Goal: Navigation & Orientation: Find specific page/section

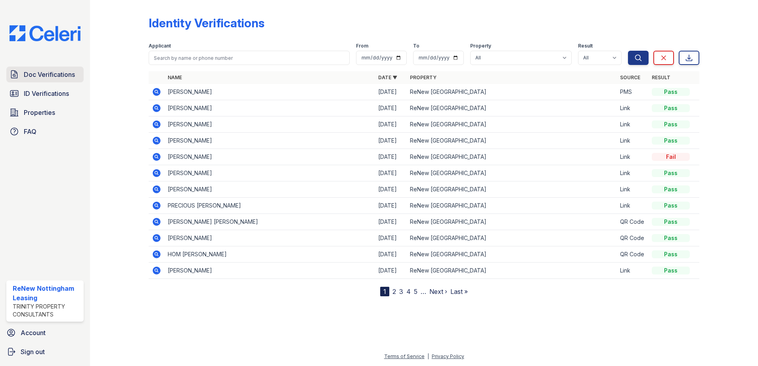
click at [50, 79] on link "Doc Verifications" at bounding box center [44, 75] width 77 height 16
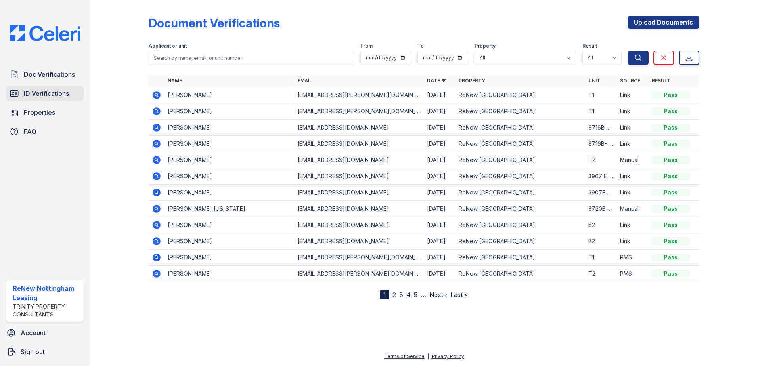
click at [41, 97] on span "ID Verifications" at bounding box center [46, 94] width 45 height 10
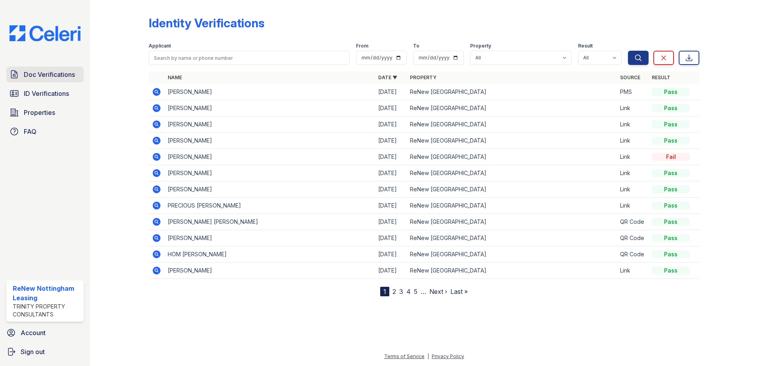
click at [47, 75] on span "Doc Verifications" at bounding box center [49, 75] width 51 height 10
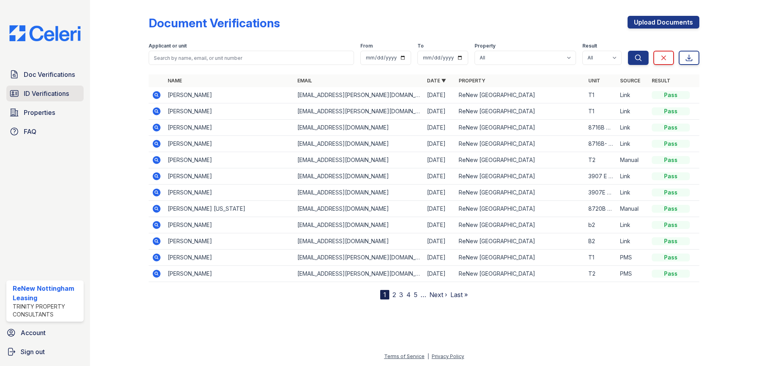
click at [55, 94] on span "ID Verifications" at bounding box center [46, 94] width 45 height 10
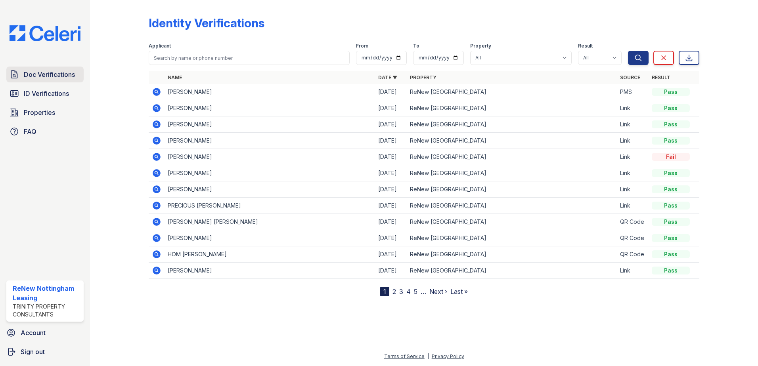
click at [64, 75] on span "Doc Verifications" at bounding box center [49, 75] width 51 height 10
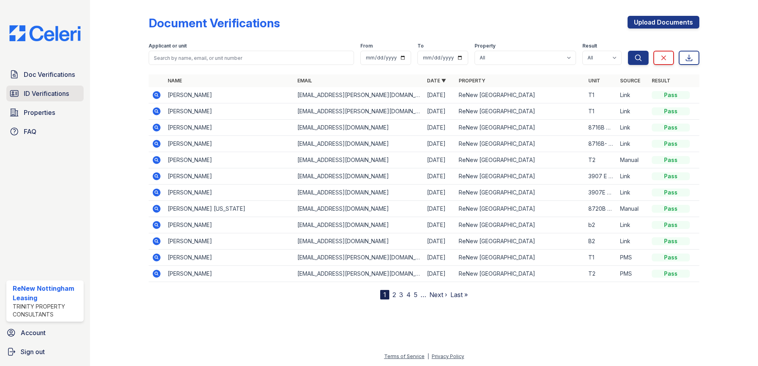
click at [37, 91] on span "ID Verifications" at bounding box center [46, 94] width 45 height 10
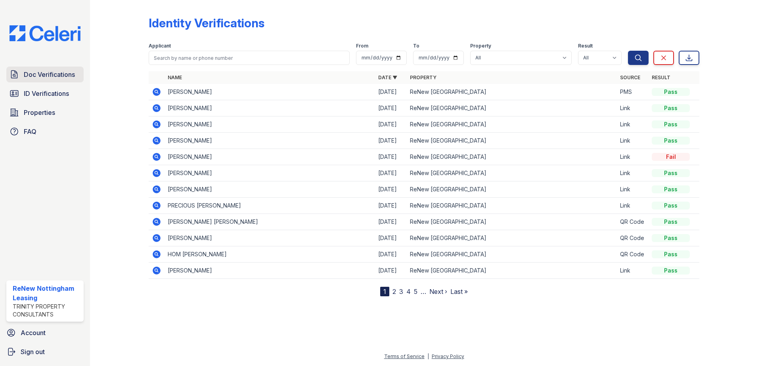
click at [60, 76] on span "Doc Verifications" at bounding box center [49, 75] width 51 height 10
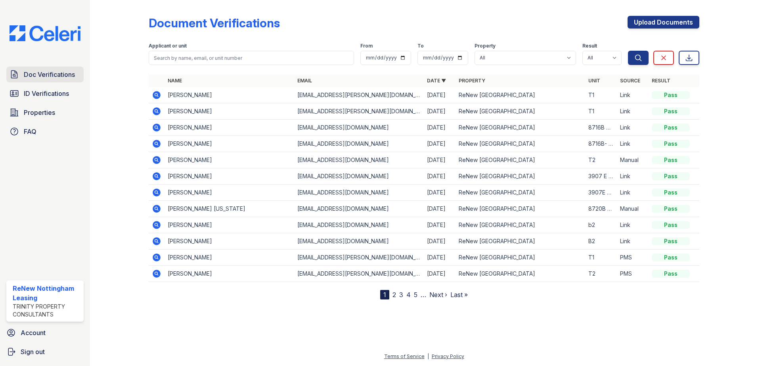
click at [63, 78] on span "Doc Verifications" at bounding box center [49, 75] width 51 height 10
click at [53, 97] on span "ID Verifications" at bounding box center [46, 94] width 45 height 10
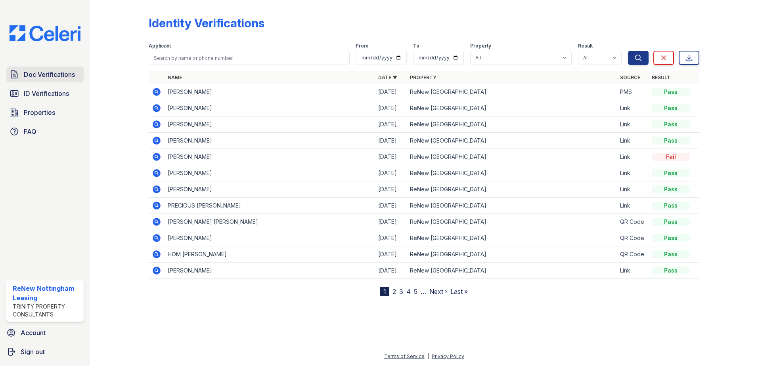
click at [65, 75] on span "Doc Verifications" at bounding box center [49, 75] width 51 height 10
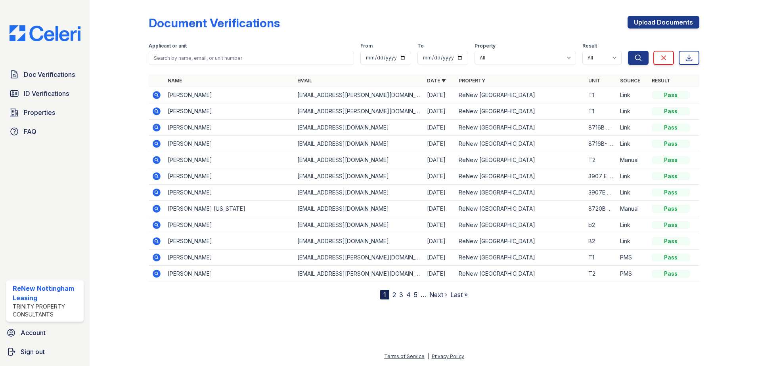
click at [394, 294] on link "2" at bounding box center [394, 295] width 4 height 8
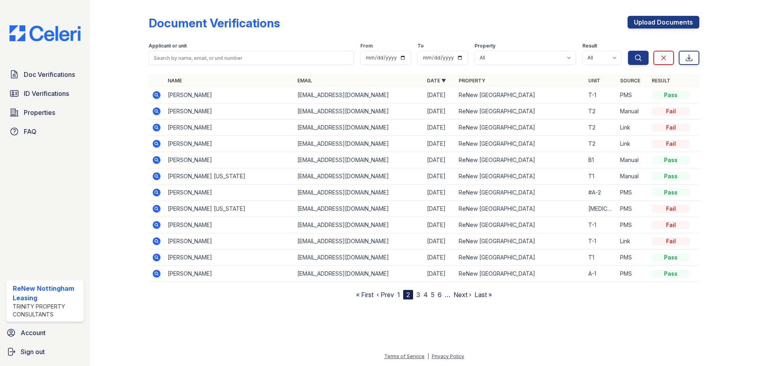
click at [419, 296] on link "3" at bounding box center [418, 295] width 4 height 8
